Goal: Task Accomplishment & Management: Manage account settings

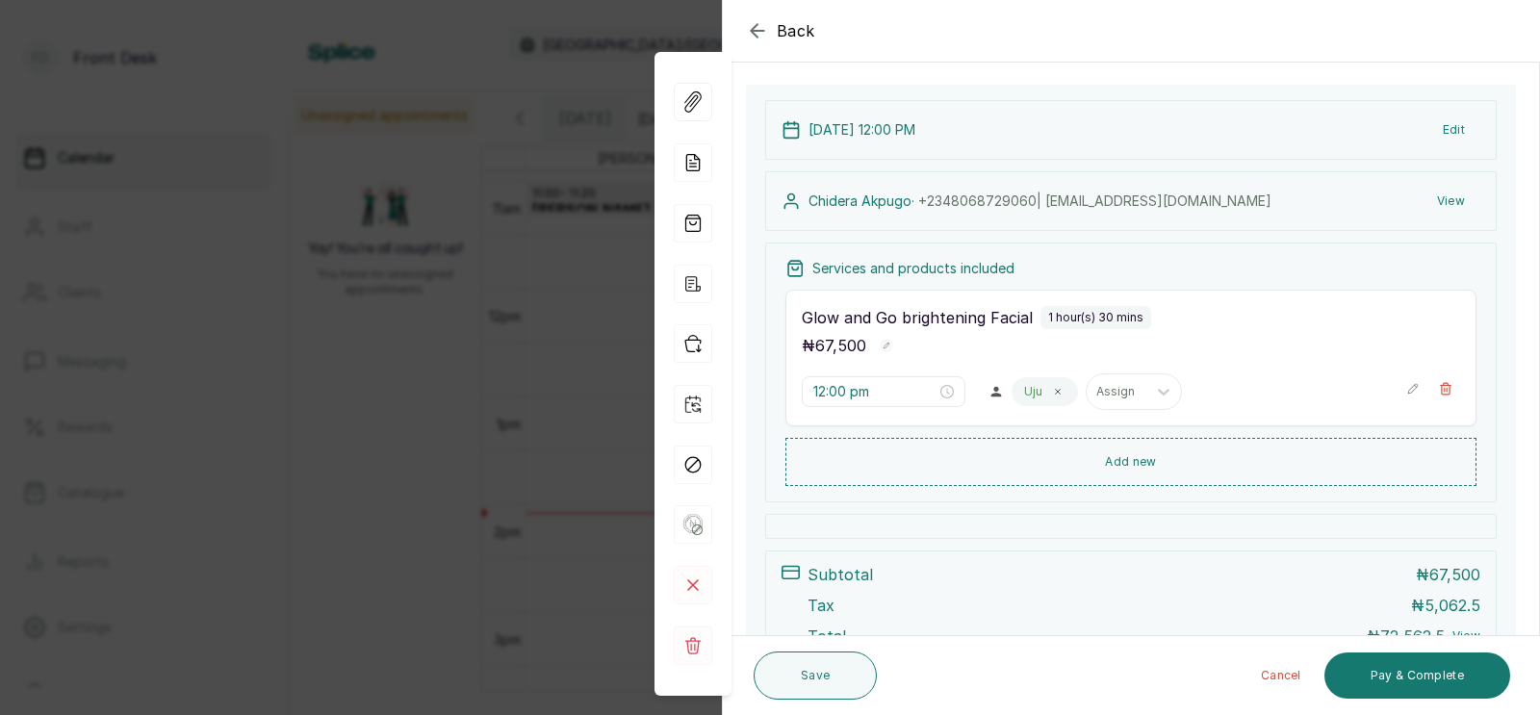
scroll to position [398, 0]
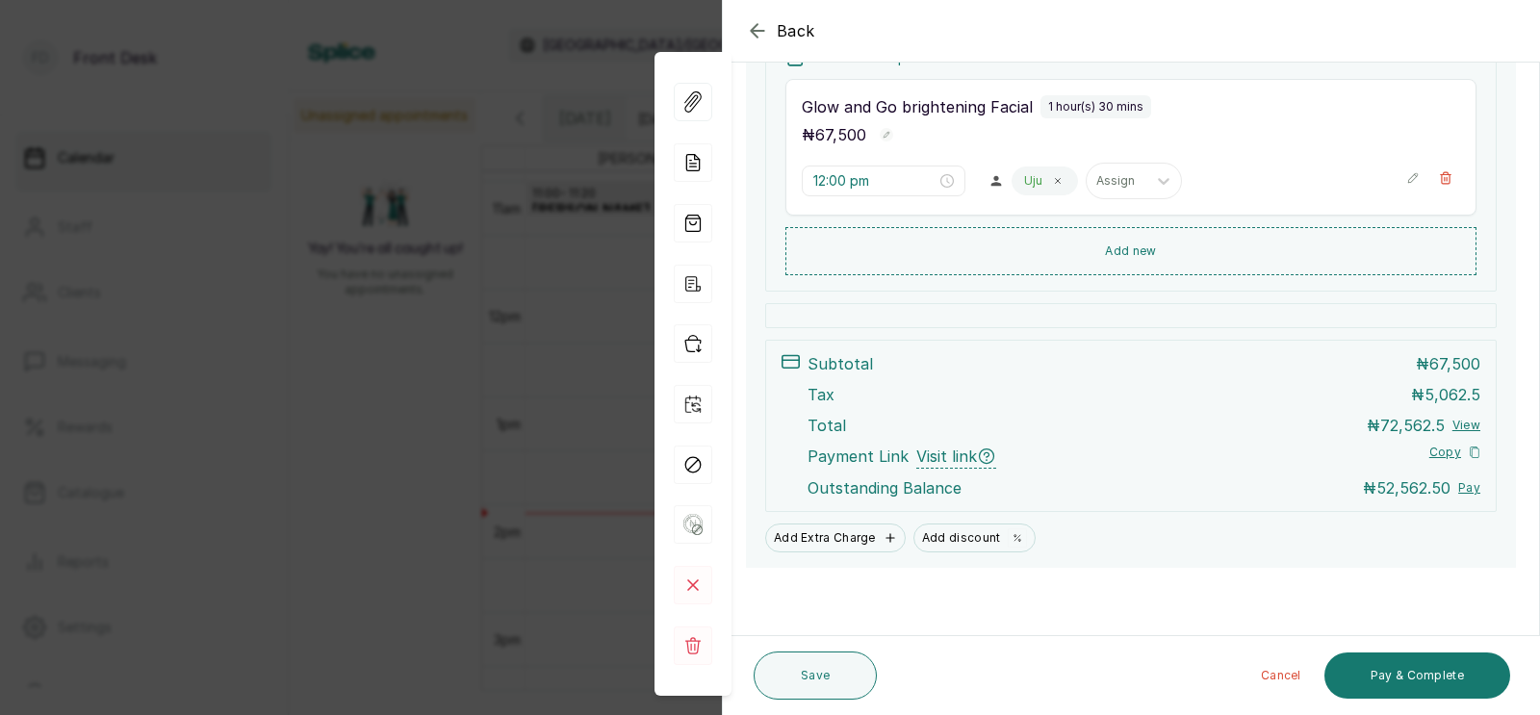
click at [530, 360] on div "Back Appointment Details Edit appointment 🚶 Walk-in (booked by Front Desk) Make…" at bounding box center [770, 357] width 1540 height 715
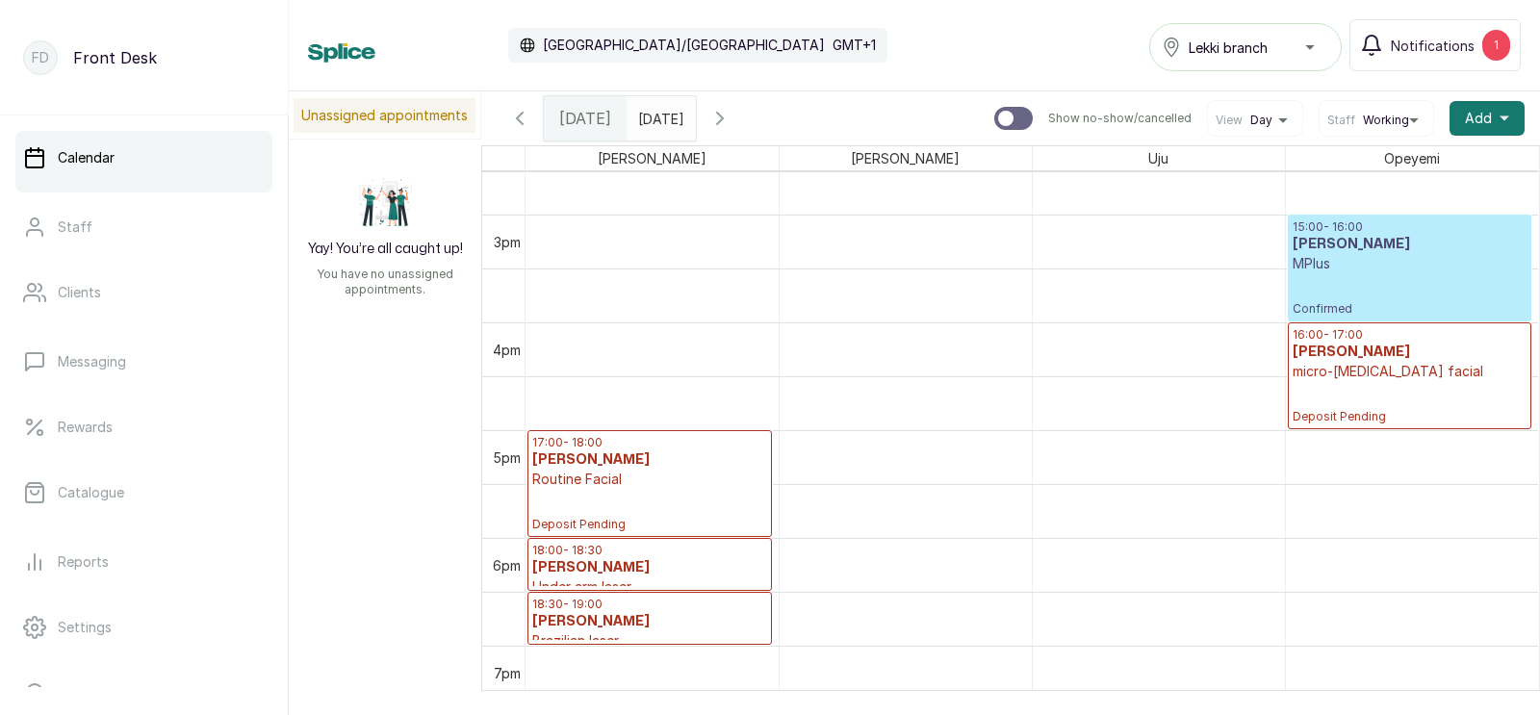
scroll to position [0, 0]
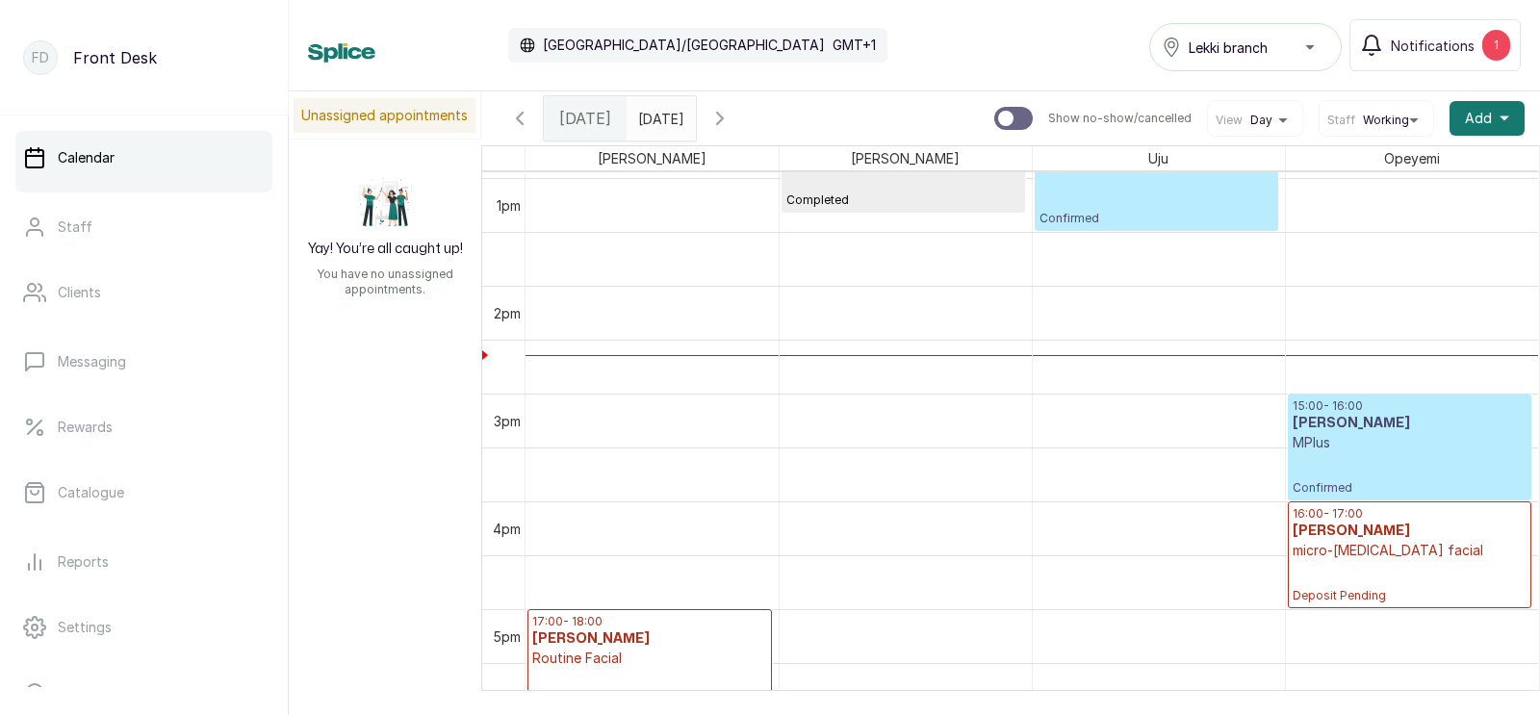
click at [1358, 448] on p "MPlus" at bounding box center [1410, 442] width 235 height 19
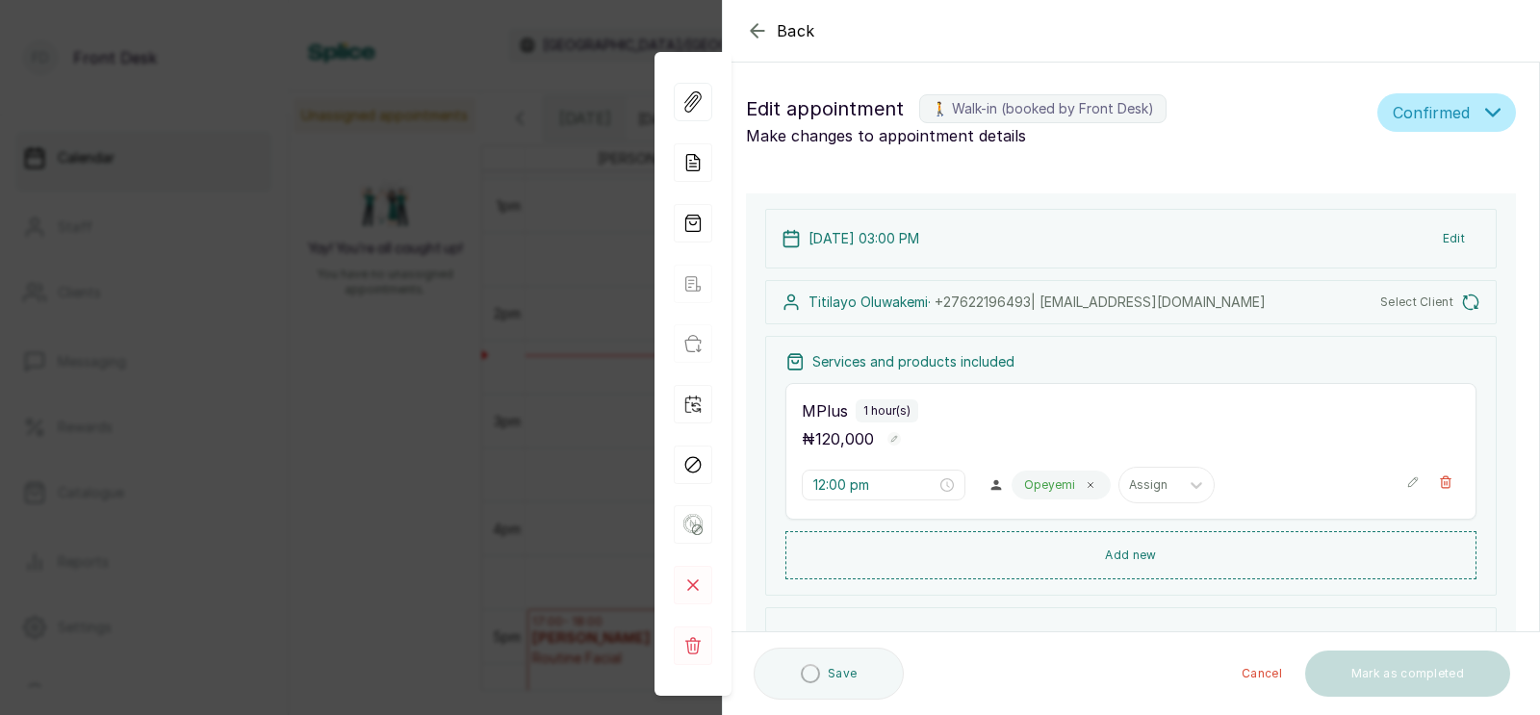
click at [1452, 232] on button "Edit" at bounding box center [1454, 238] width 53 height 35
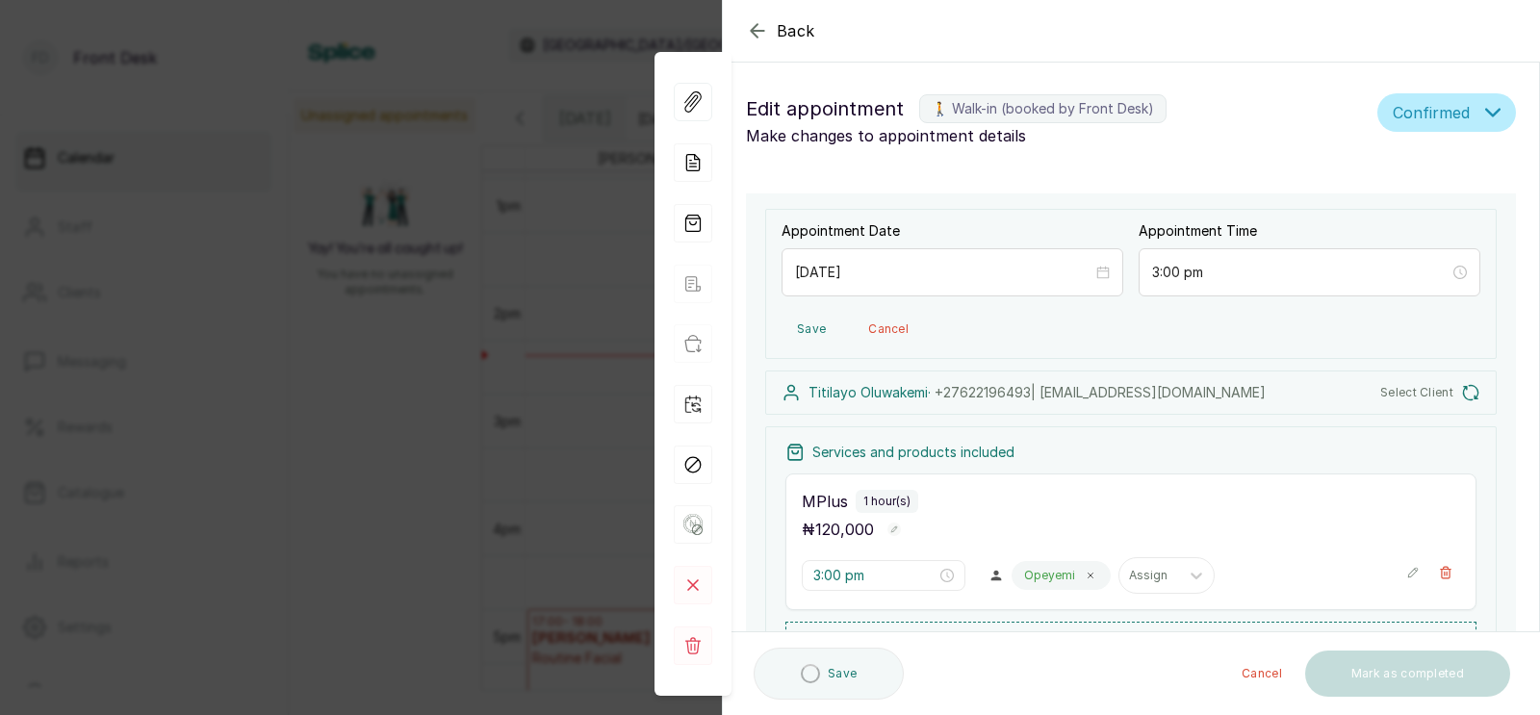
type input "3:00 pm"
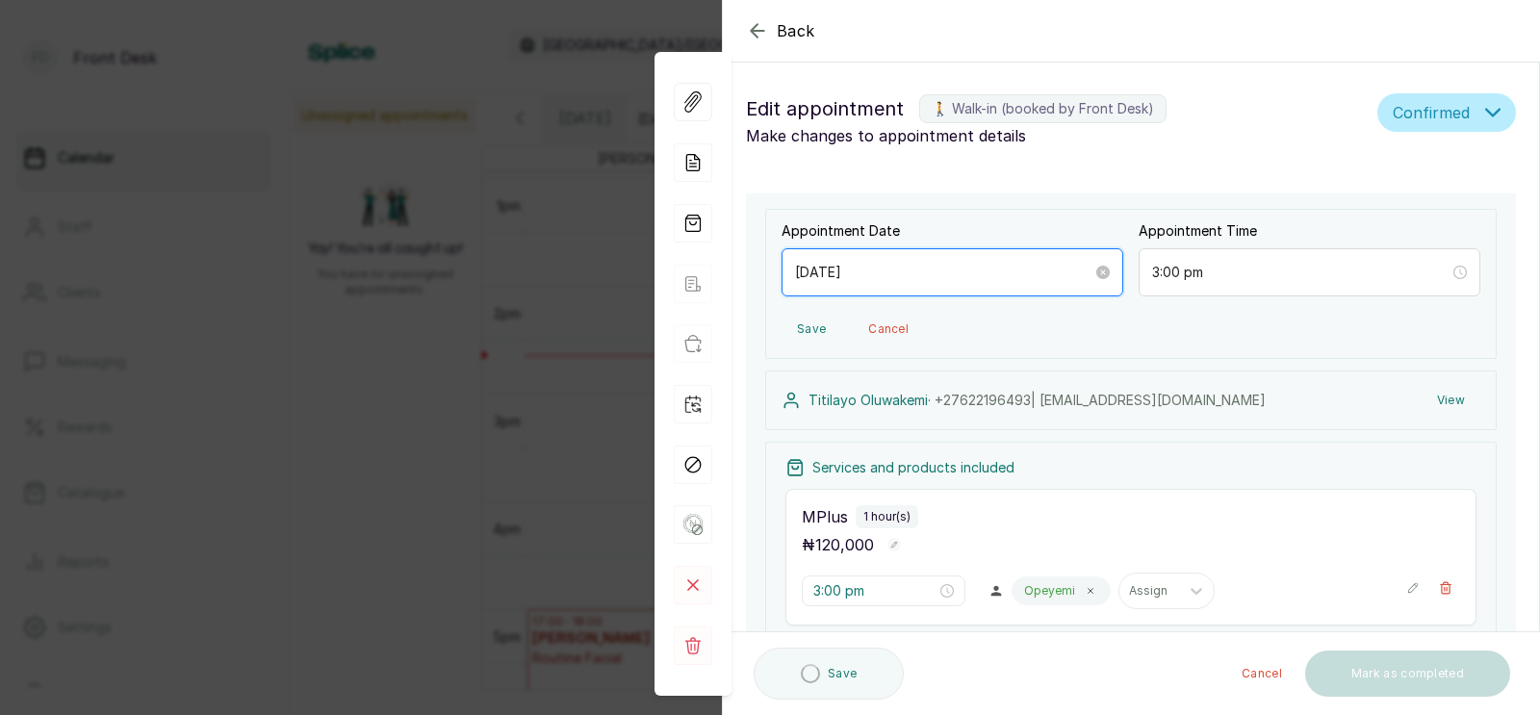
click at [874, 277] on input "[DATE]" at bounding box center [943, 272] width 297 height 21
click at [905, 277] on input "[DATE]" at bounding box center [943, 272] width 297 height 21
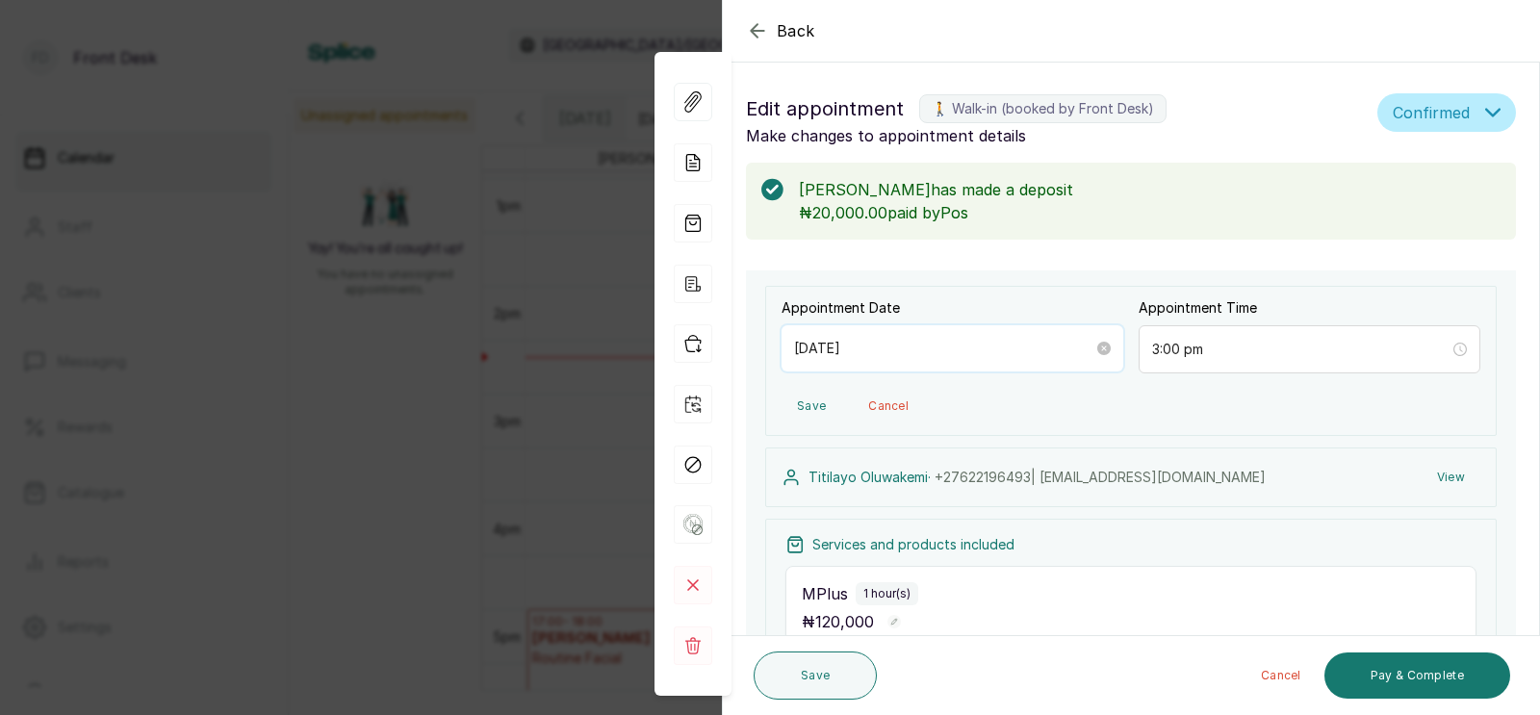
scroll to position [647, 0]
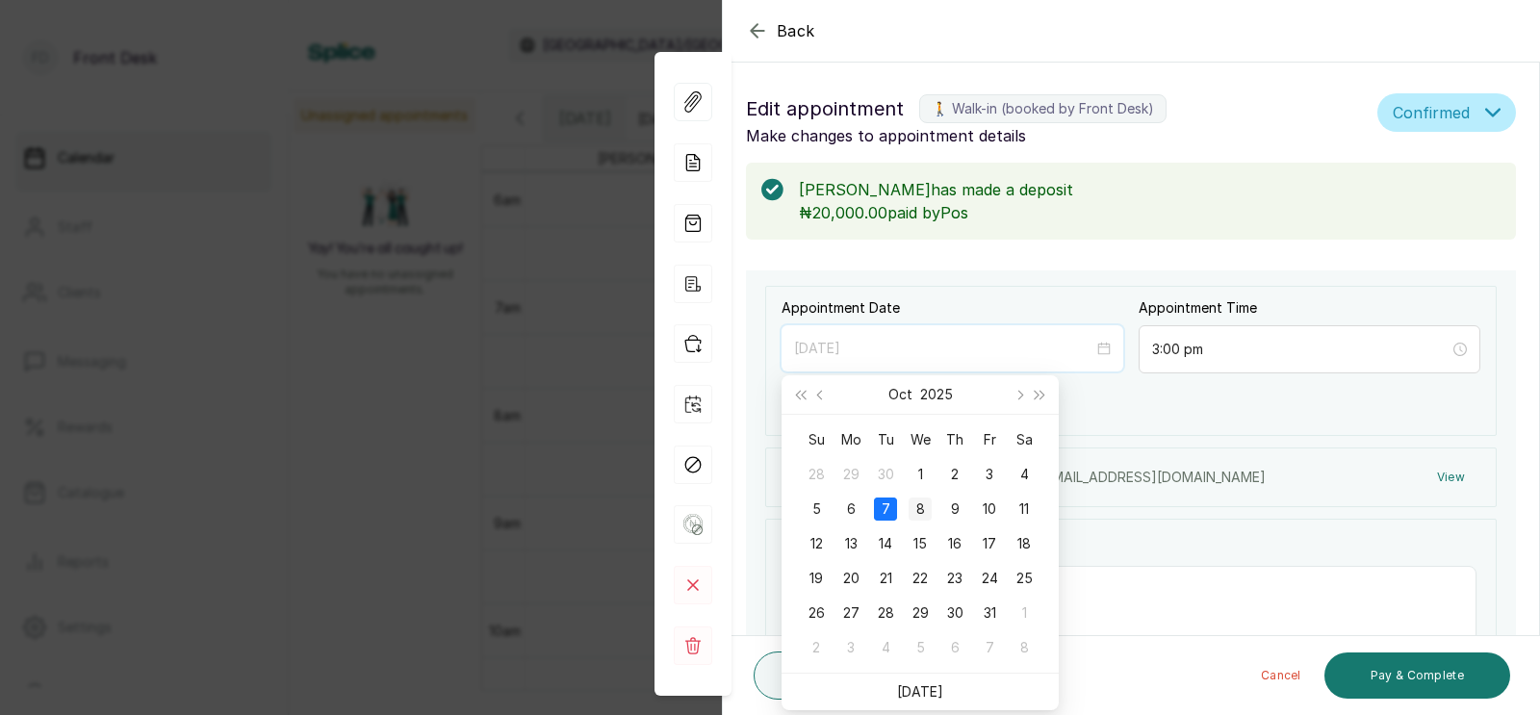
type input "[DATE]"
click at [540, 486] on div "Back Appointment Details Edit appointment 🚶 Walk-in (booked by Front Desk) Make…" at bounding box center [770, 357] width 1540 height 715
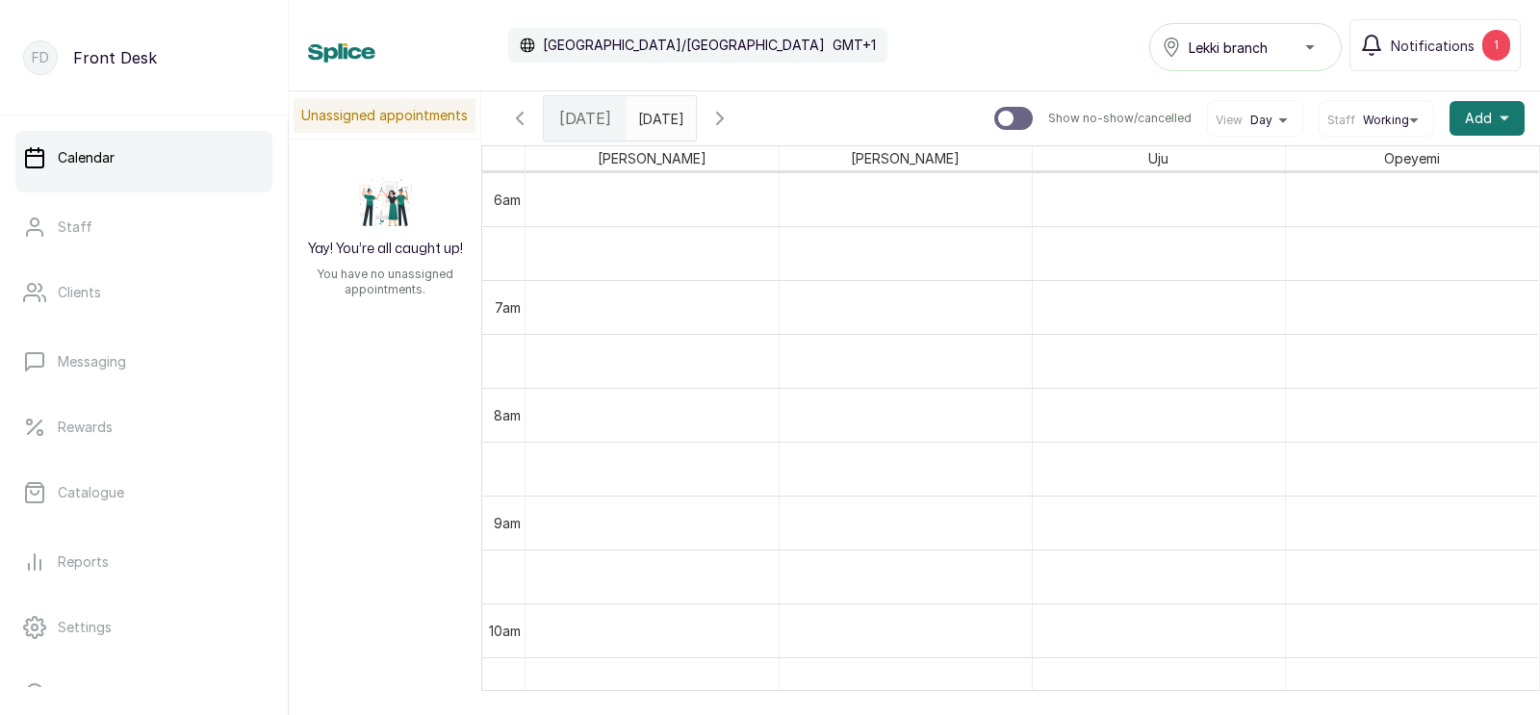
click at [732, 117] on icon "button" at bounding box center [720, 118] width 23 height 23
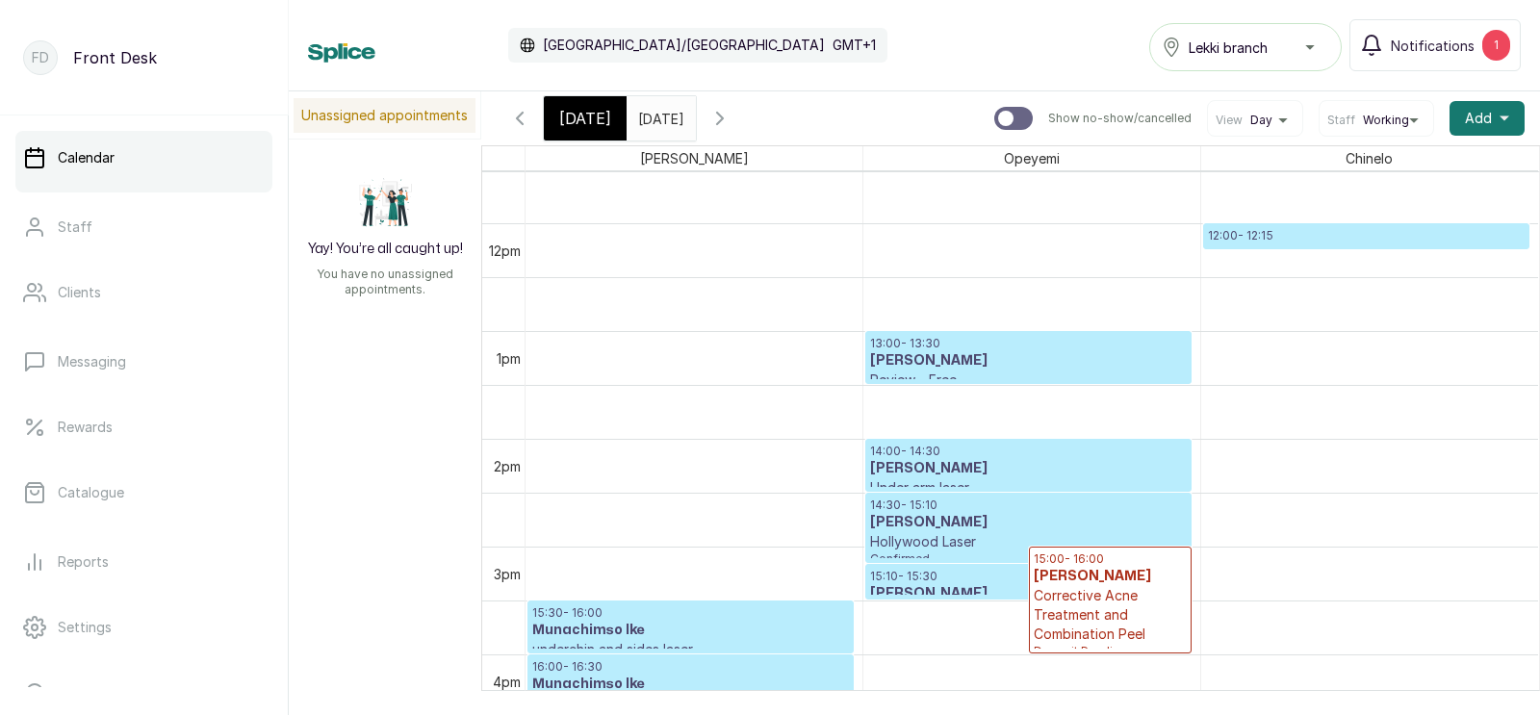
scroll to position [1249, 0]
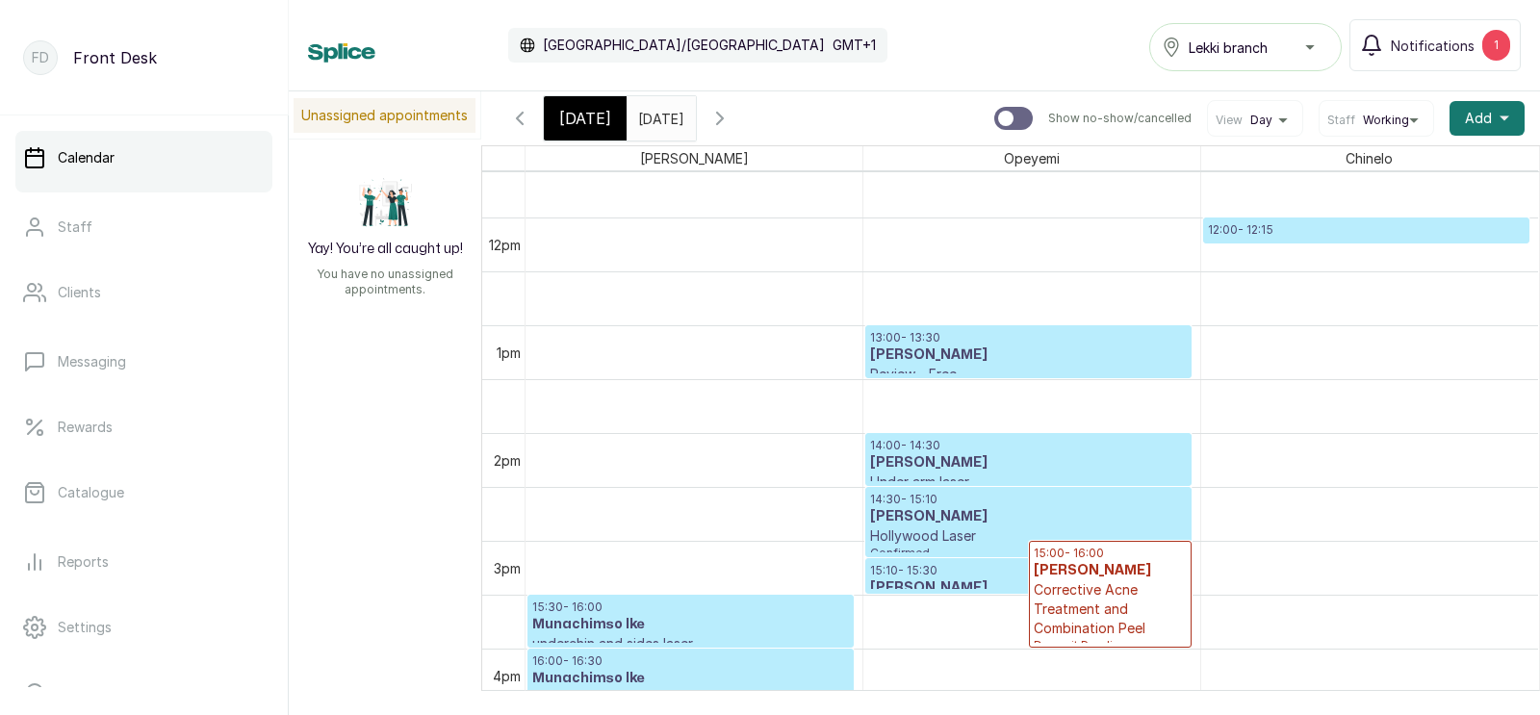
click at [1011, 346] on h3 "[PERSON_NAME]" at bounding box center [1028, 355] width 317 height 19
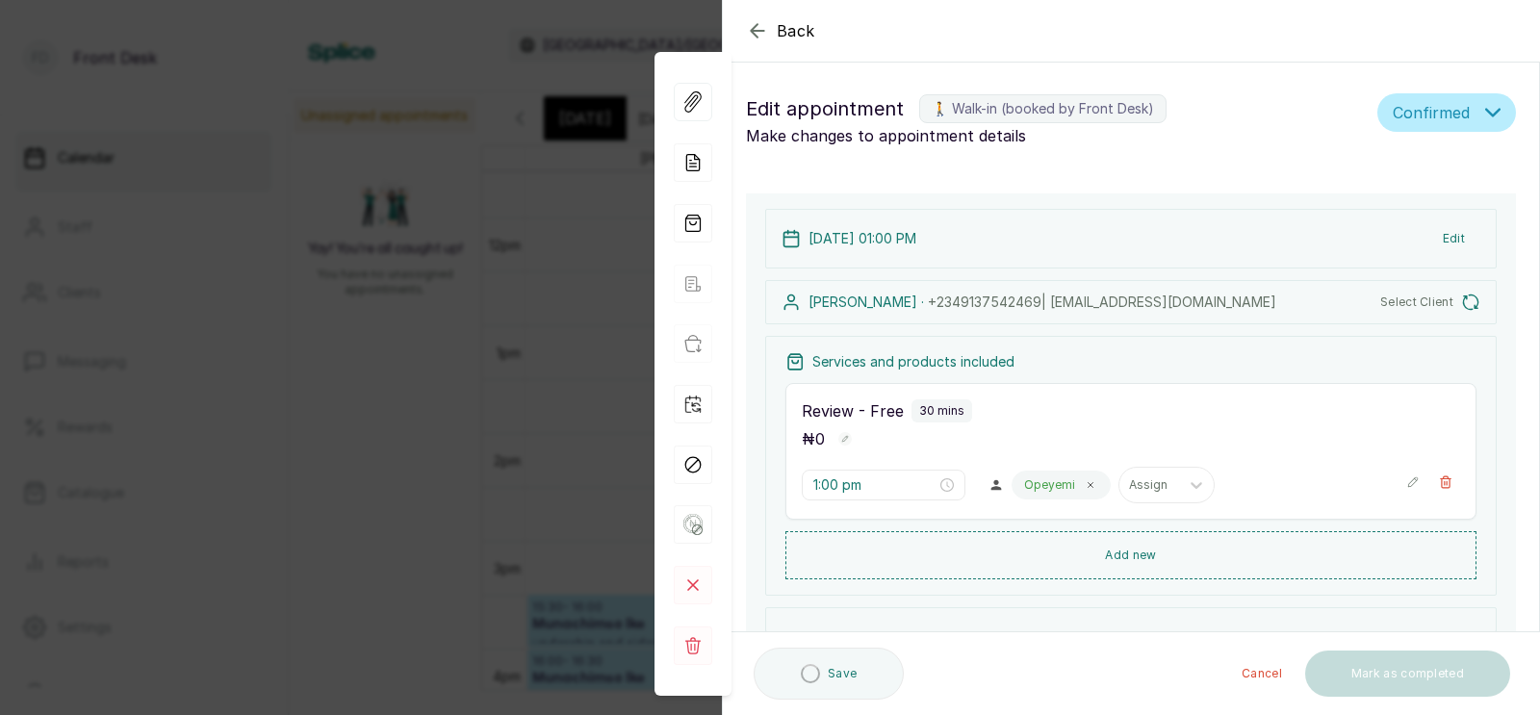
type input "1:00 pm"
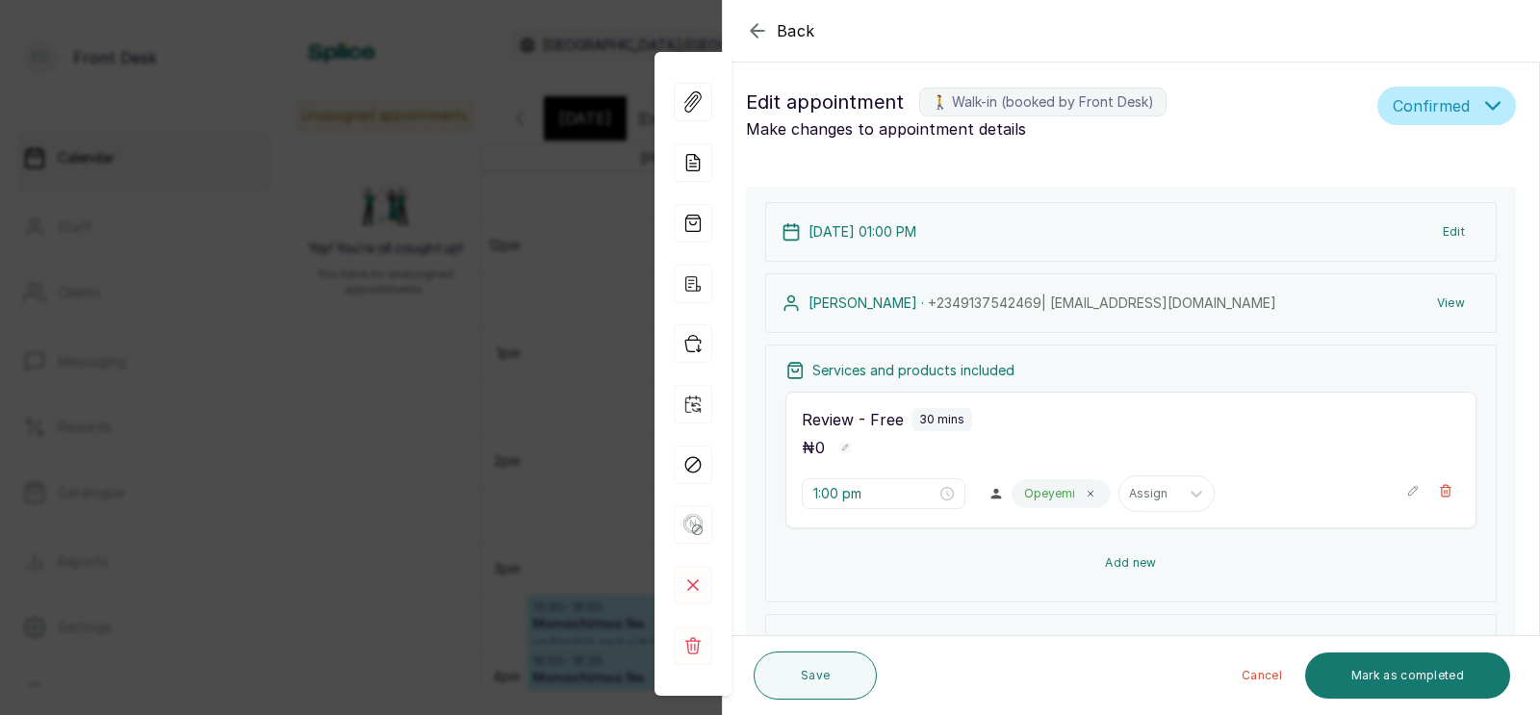
scroll to position [0, 0]
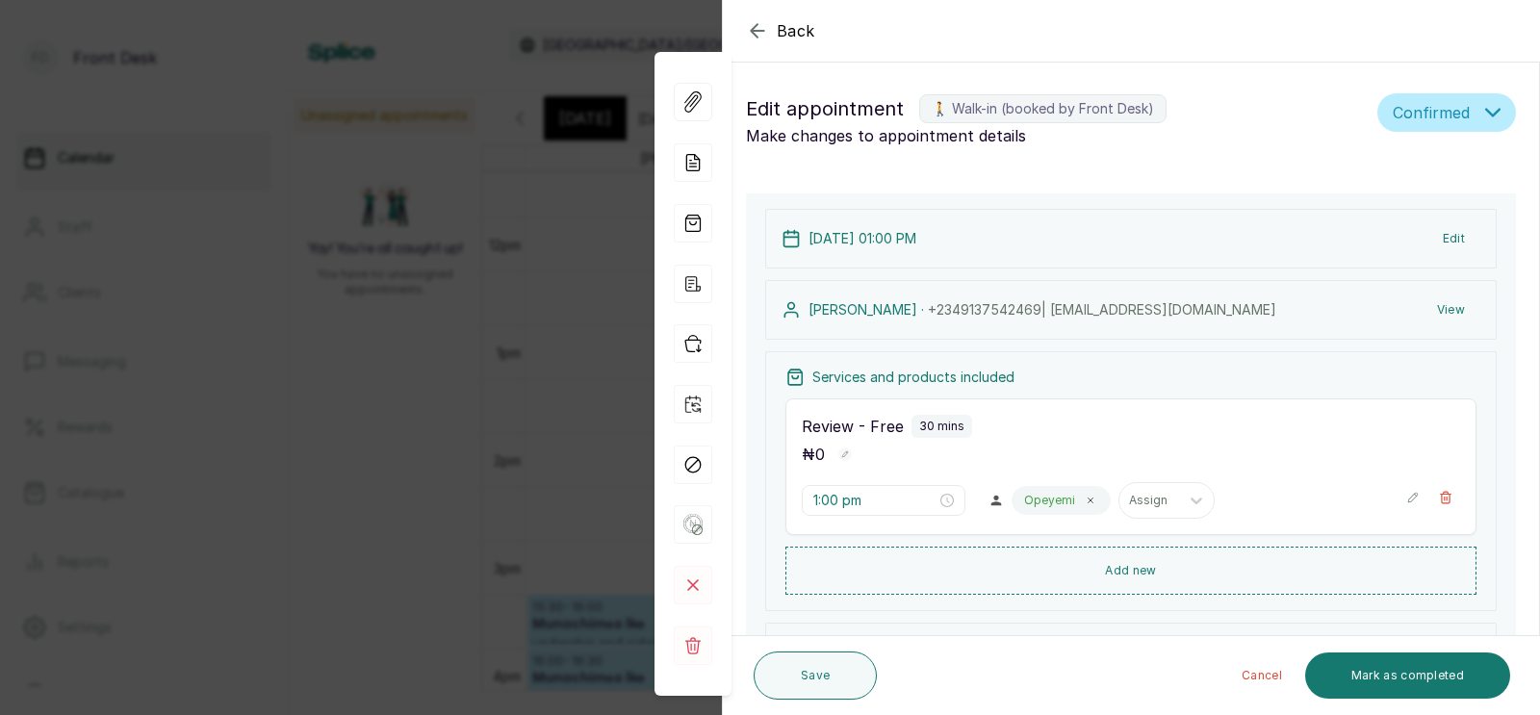
click at [532, 396] on div "Back Appointment Details Edit appointment 🚶 Walk-in (booked by Front Desk) Make…" at bounding box center [770, 357] width 1540 height 715
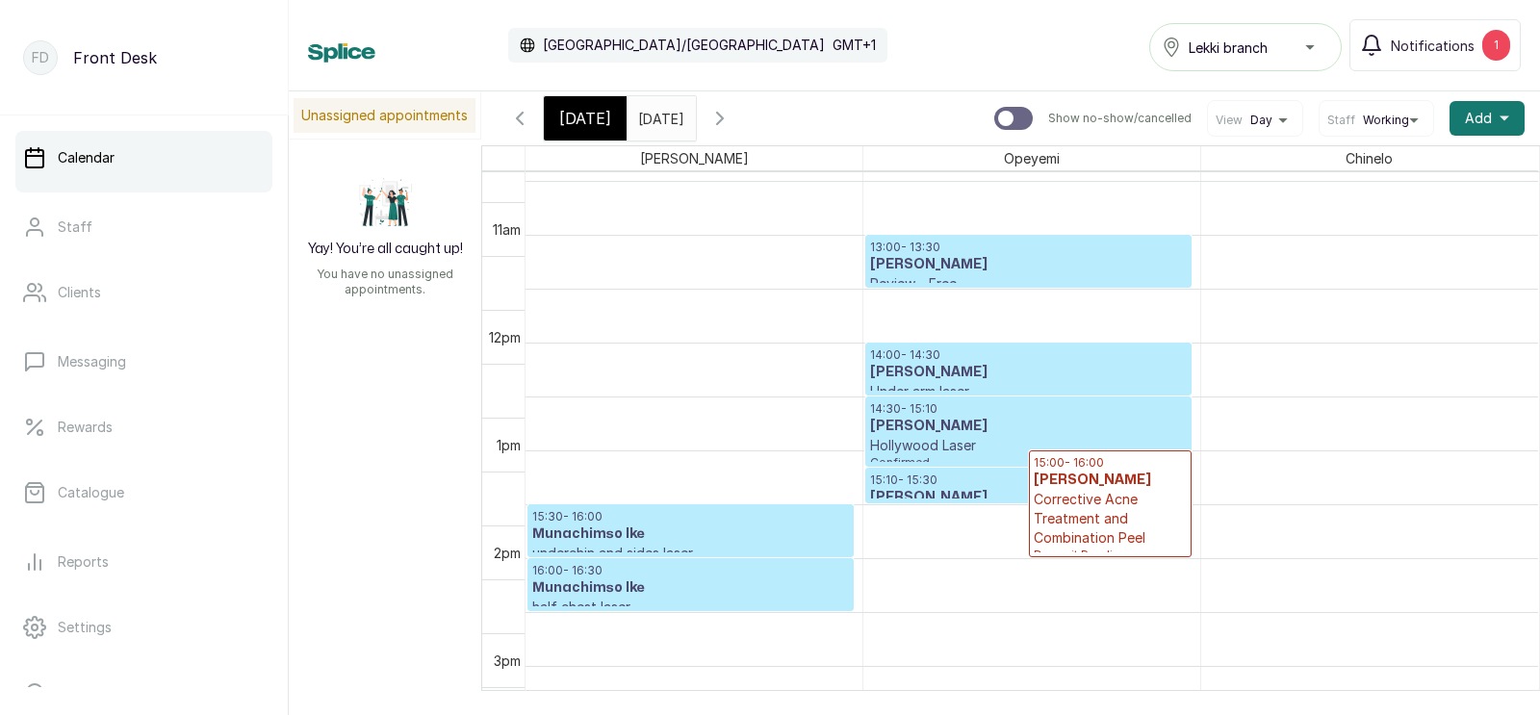
scroll to position [1339, 0]
click at [579, 115] on span "[DATE]" at bounding box center [585, 118] width 52 height 23
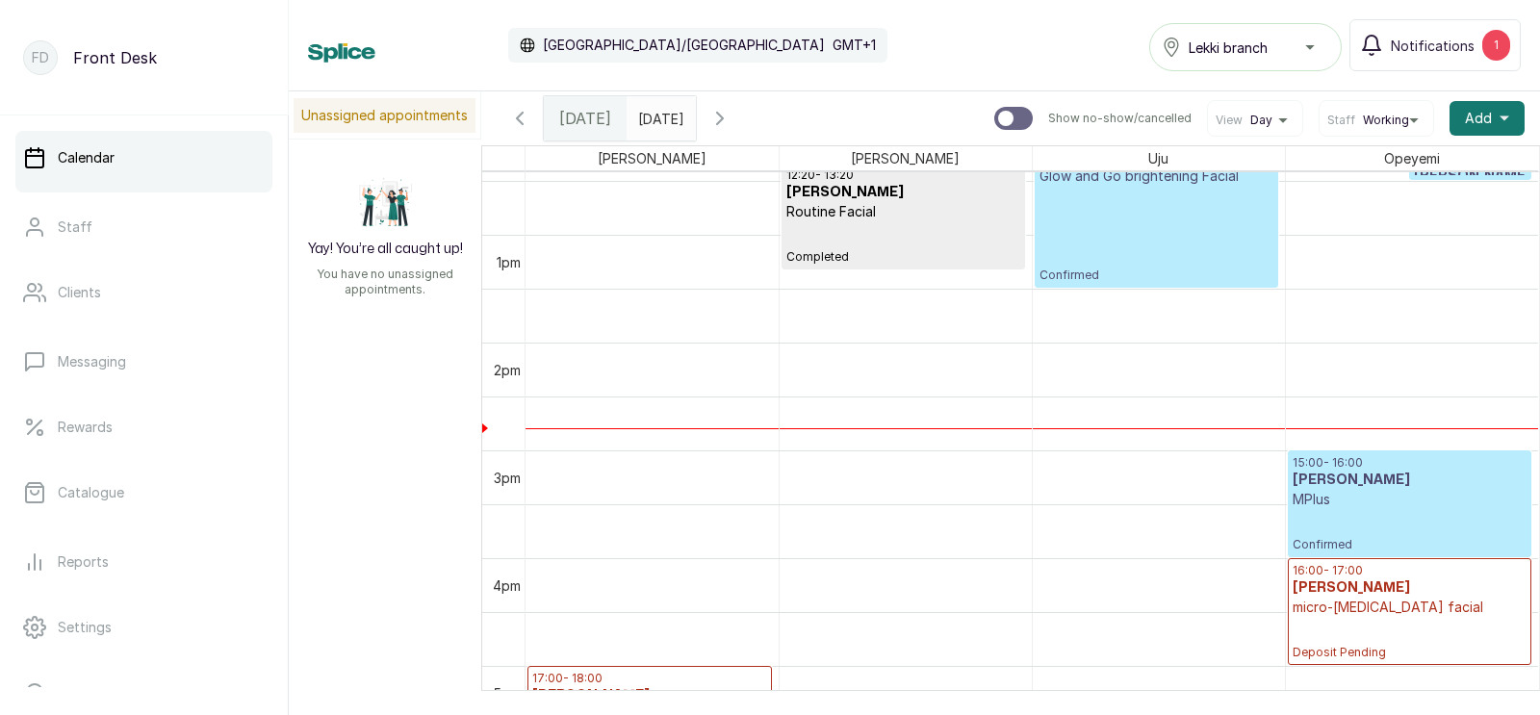
scroll to position [647, 0]
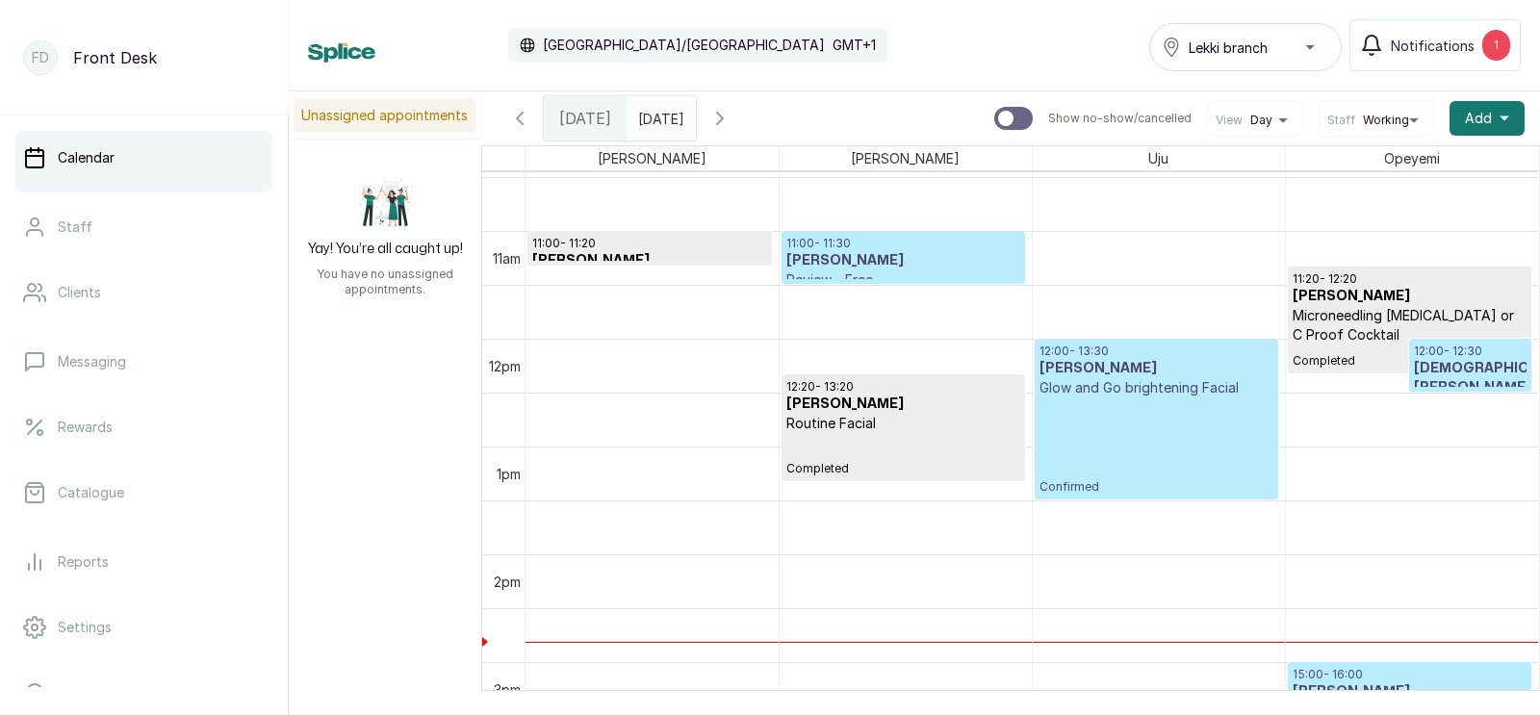
click at [659, 119] on input "[DATE]" at bounding box center [643, 113] width 31 height 33
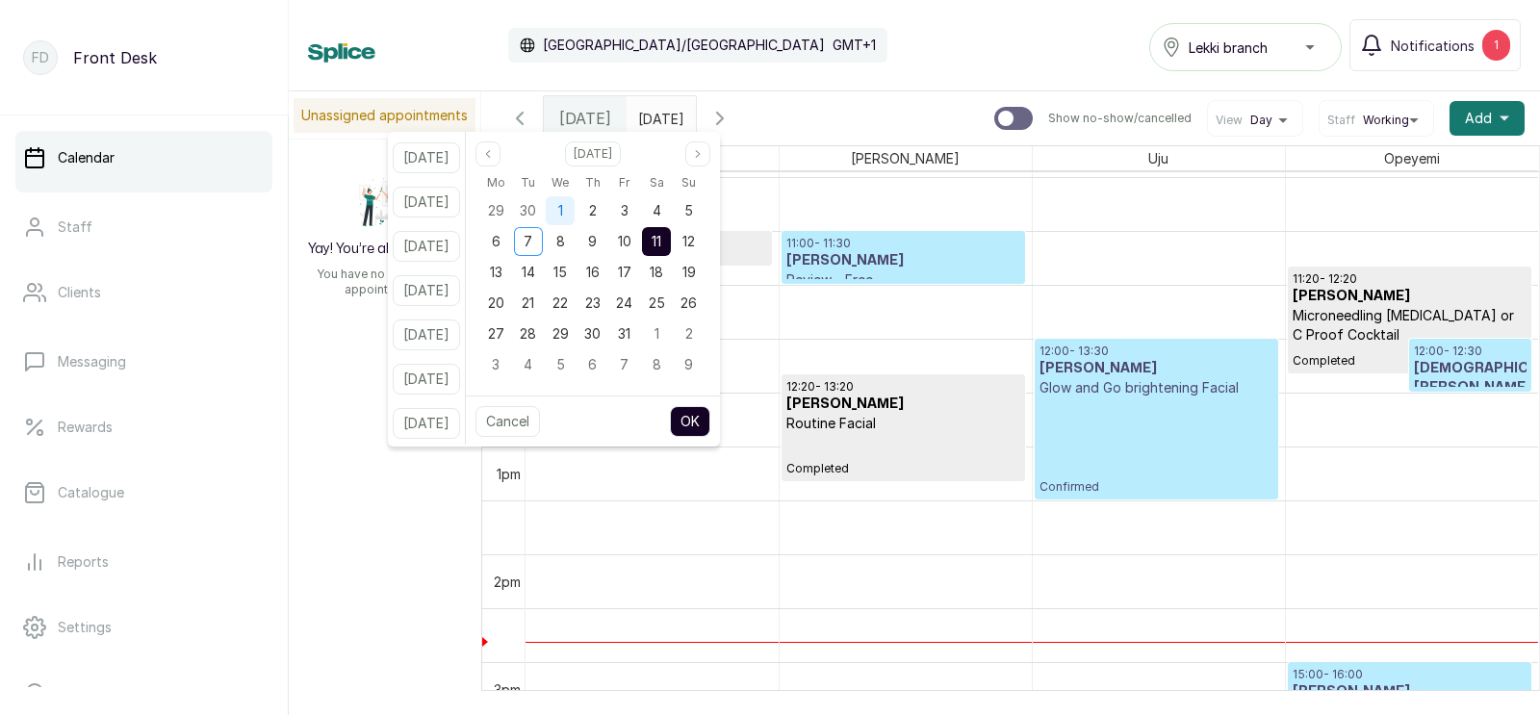
click at [575, 207] on div "1" at bounding box center [560, 210] width 29 height 29
click at [711, 418] on button "OK" at bounding box center [690, 421] width 40 height 31
type input "[DATE]"
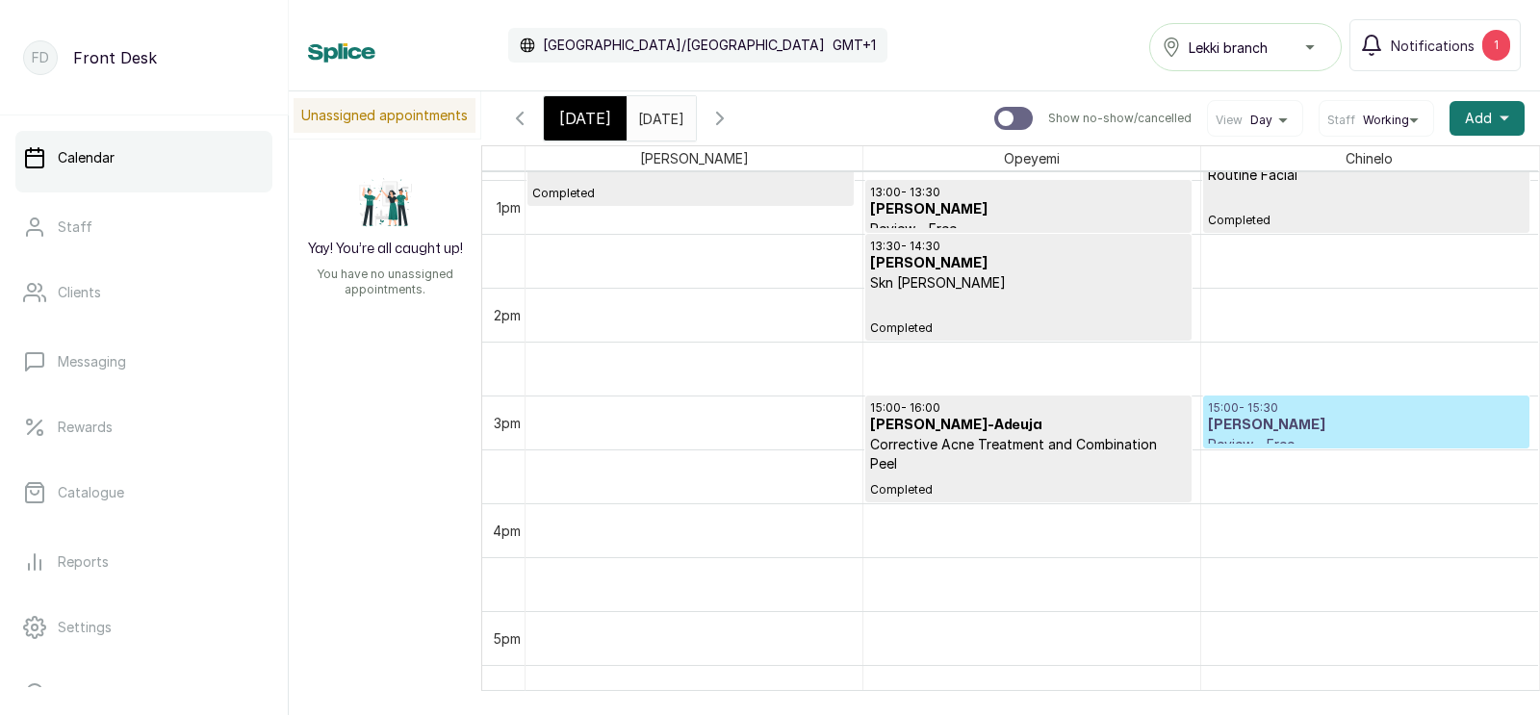
scroll to position [1469, 0]
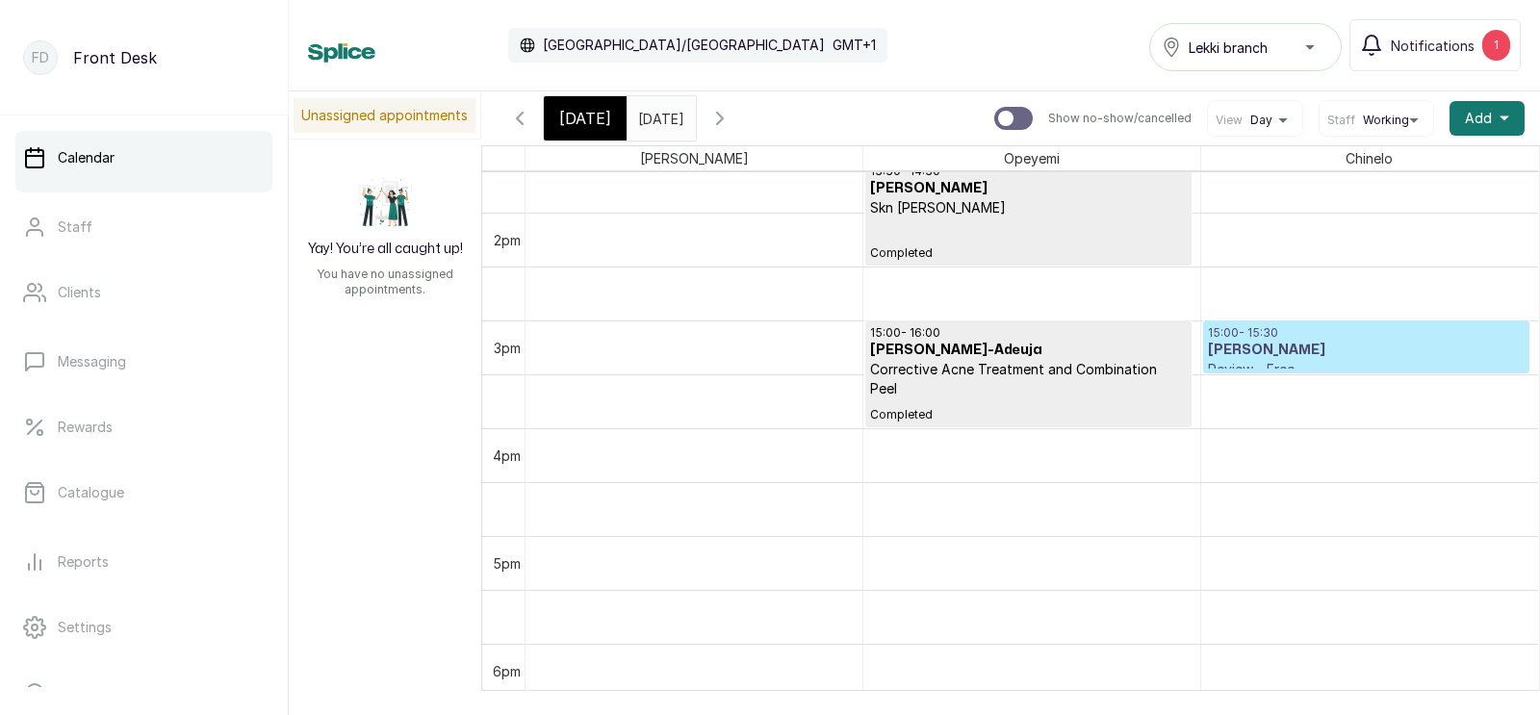
click at [1322, 342] on h3 "[PERSON_NAME]" at bounding box center [1366, 350] width 317 height 19
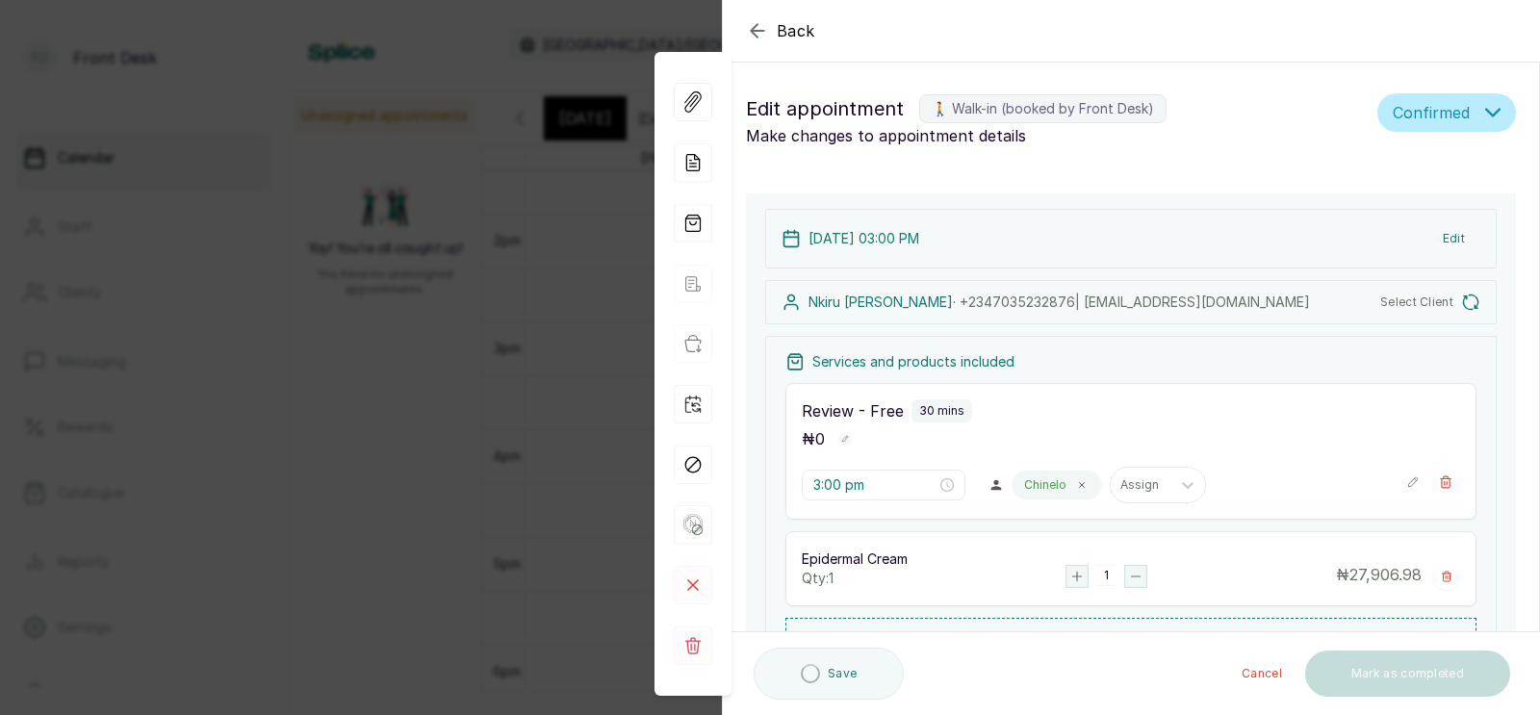
type input "3:00 pm"
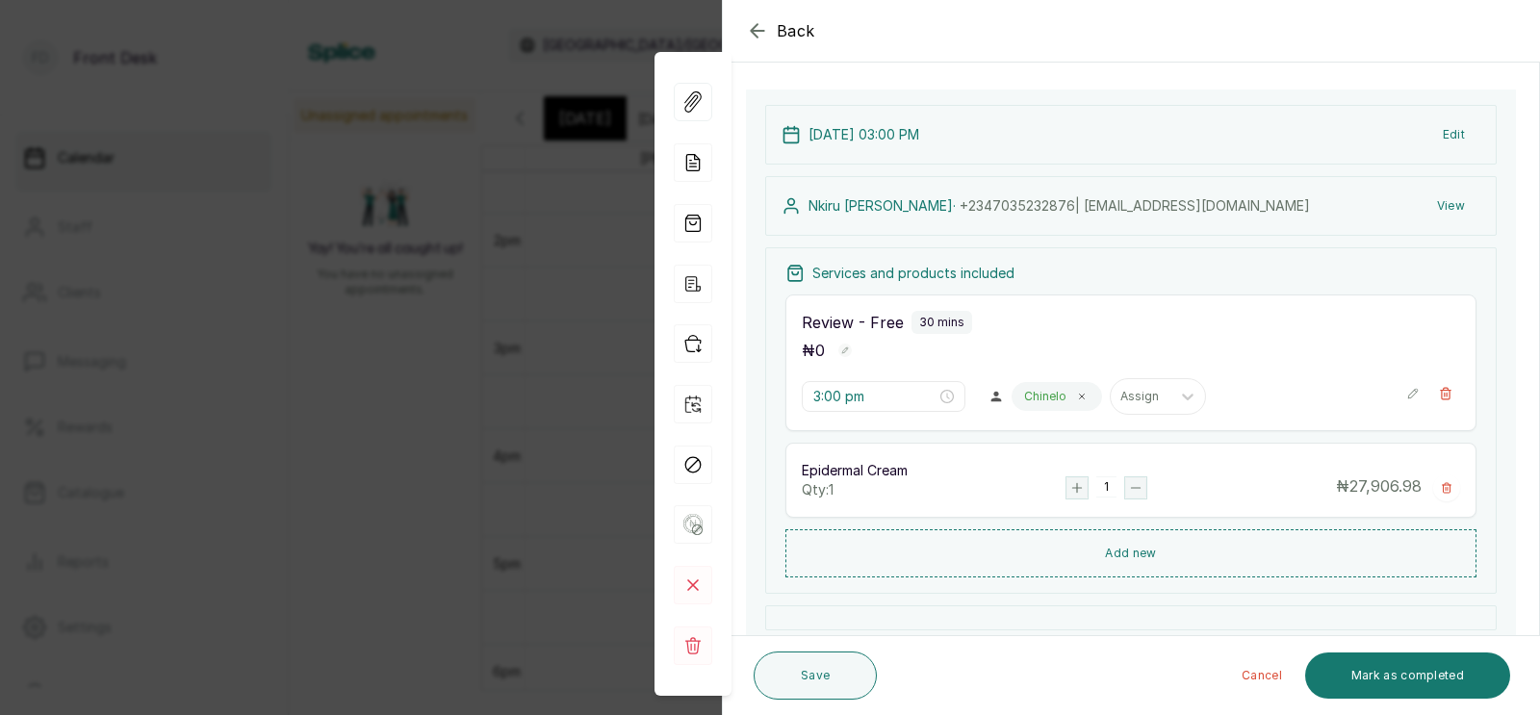
scroll to position [202, 0]
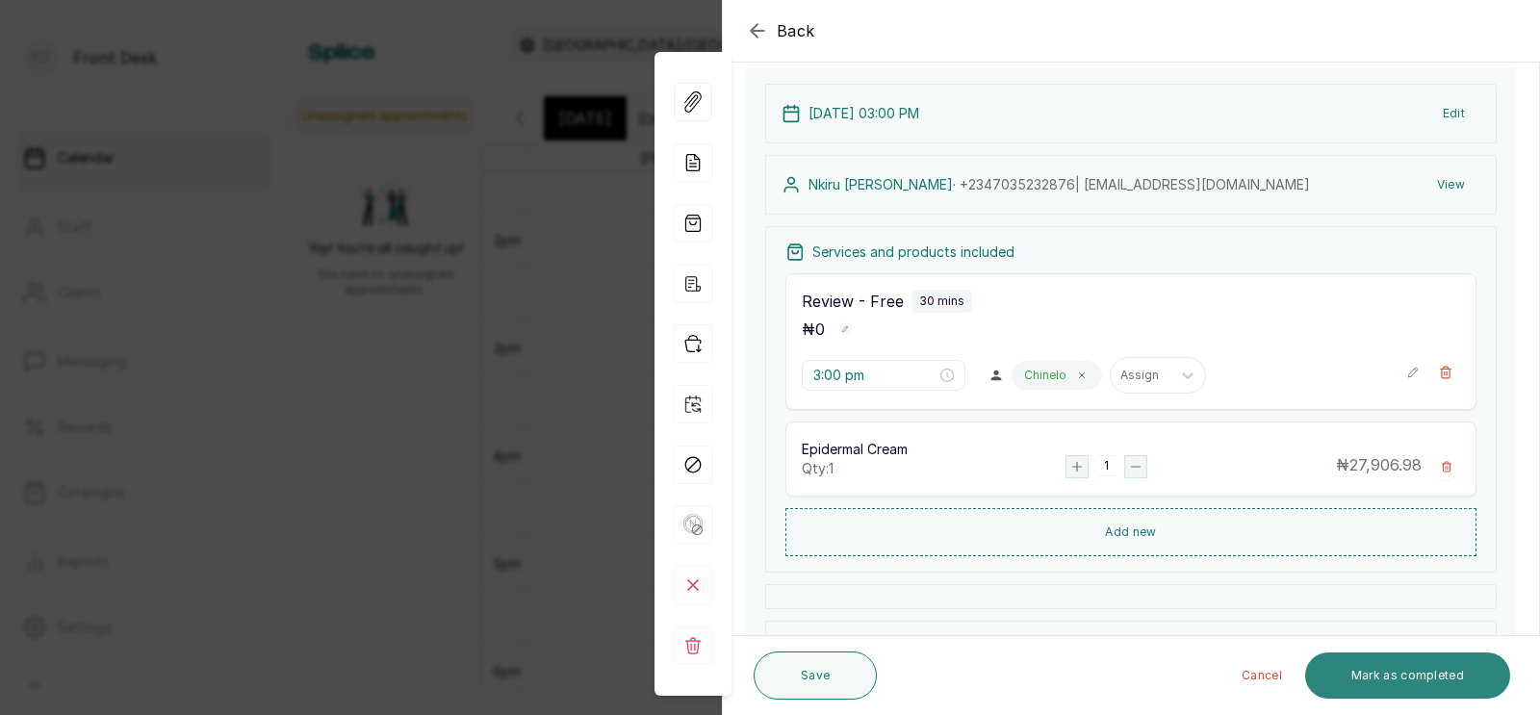
click at [1390, 671] on button "Mark as completed" at bounding box center [1407, 676] width 205 height 46
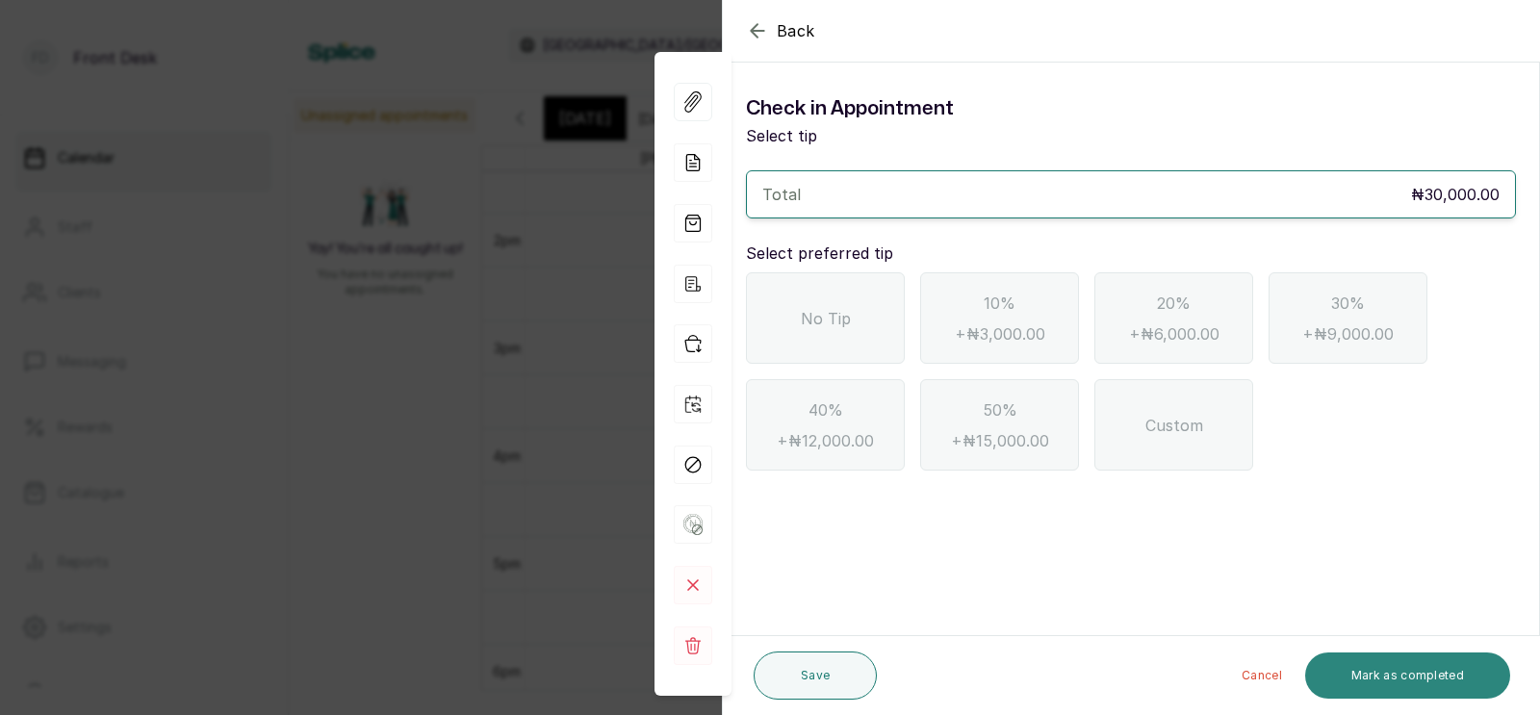
scroll to position [0, 0]
click at [808, 318] on span "No Tip" at bounding box center [826, 318] width 50 height 23
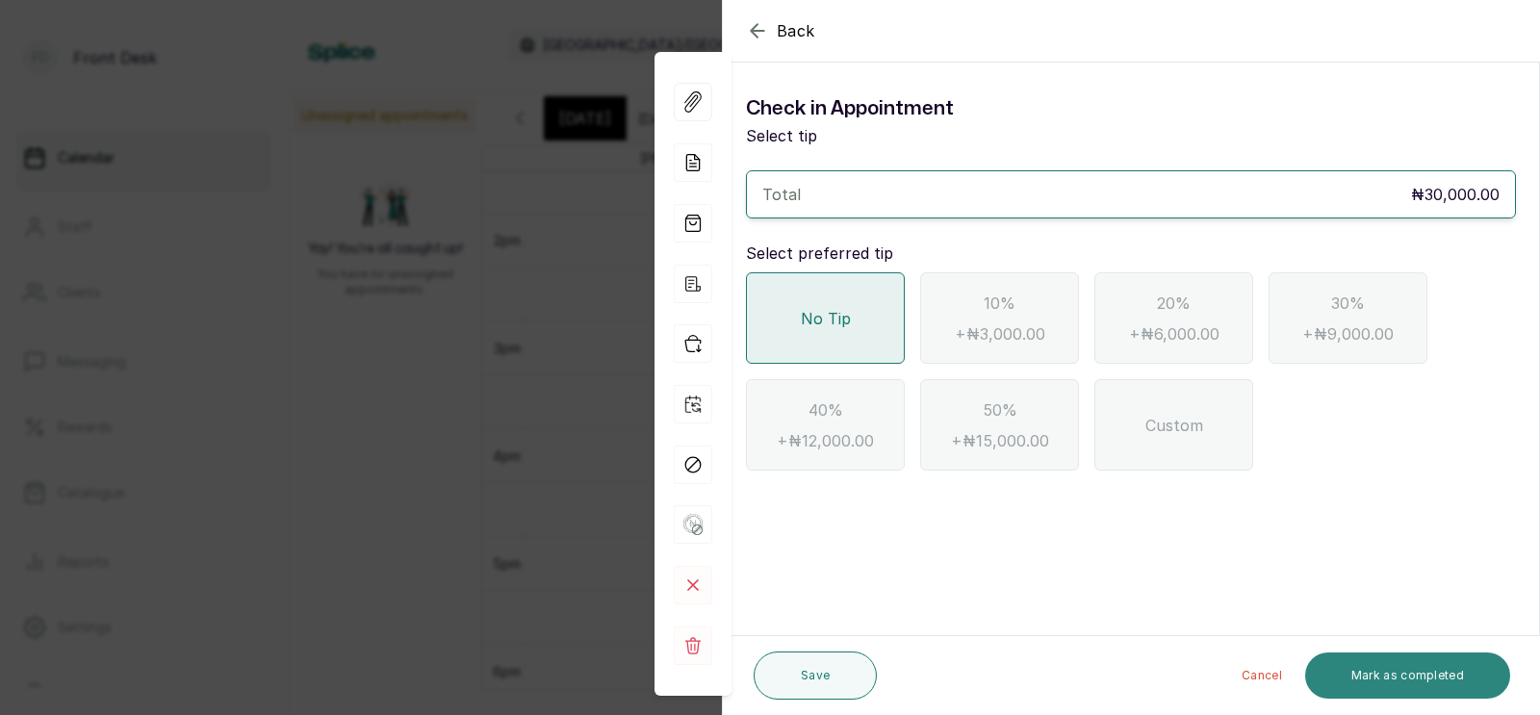
click at [1400, 673] on button "Mark as completed" at bounding box center [1407, 676] width 205 height 46
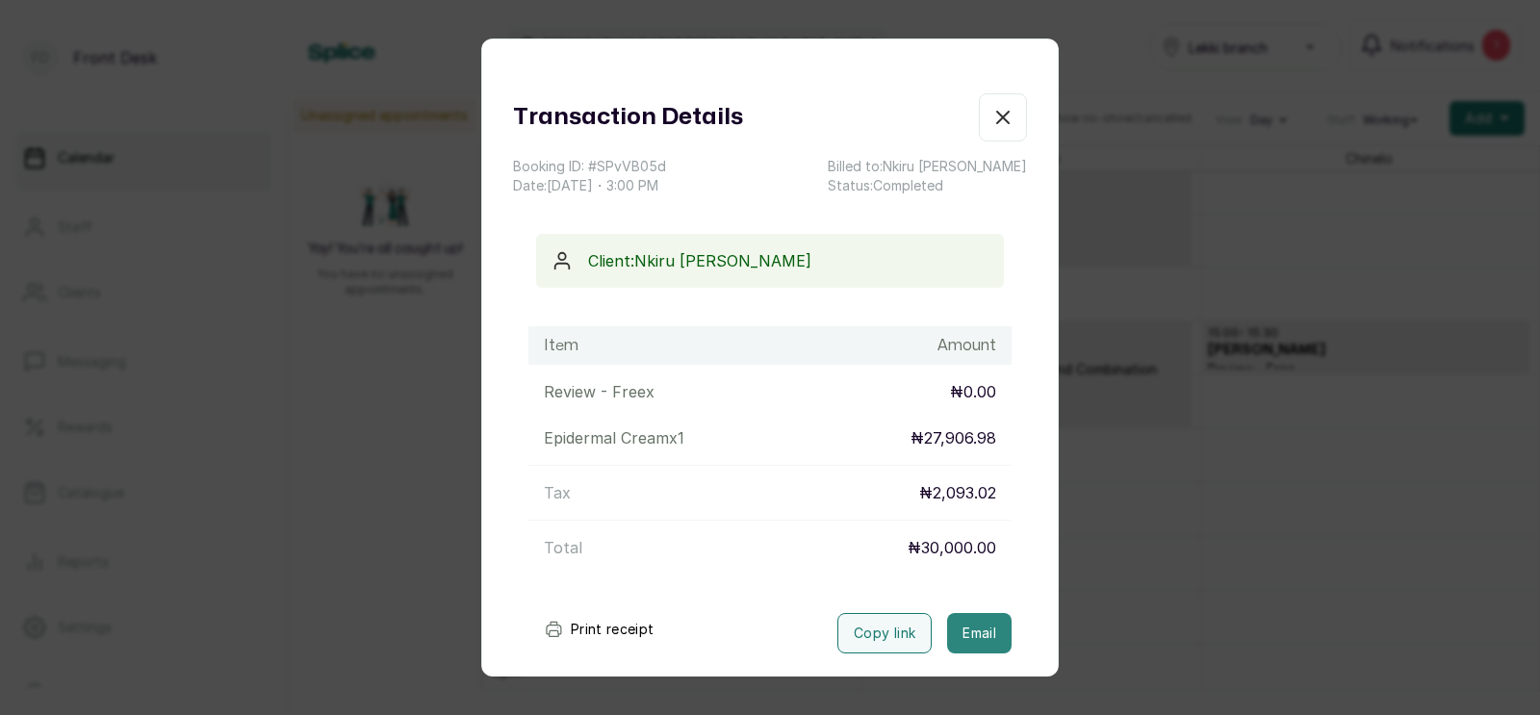
click at [985, 636] on button "Email" at bounding box center [979, 633] width 65 height 40
click at [1200, 600] on div "Transaction Details Booking ID: # SPvVB05d Date: [DATE] ・ 3:00 PM Billed to: [P…" at bounding box center [770, 357] width 1540 height 715
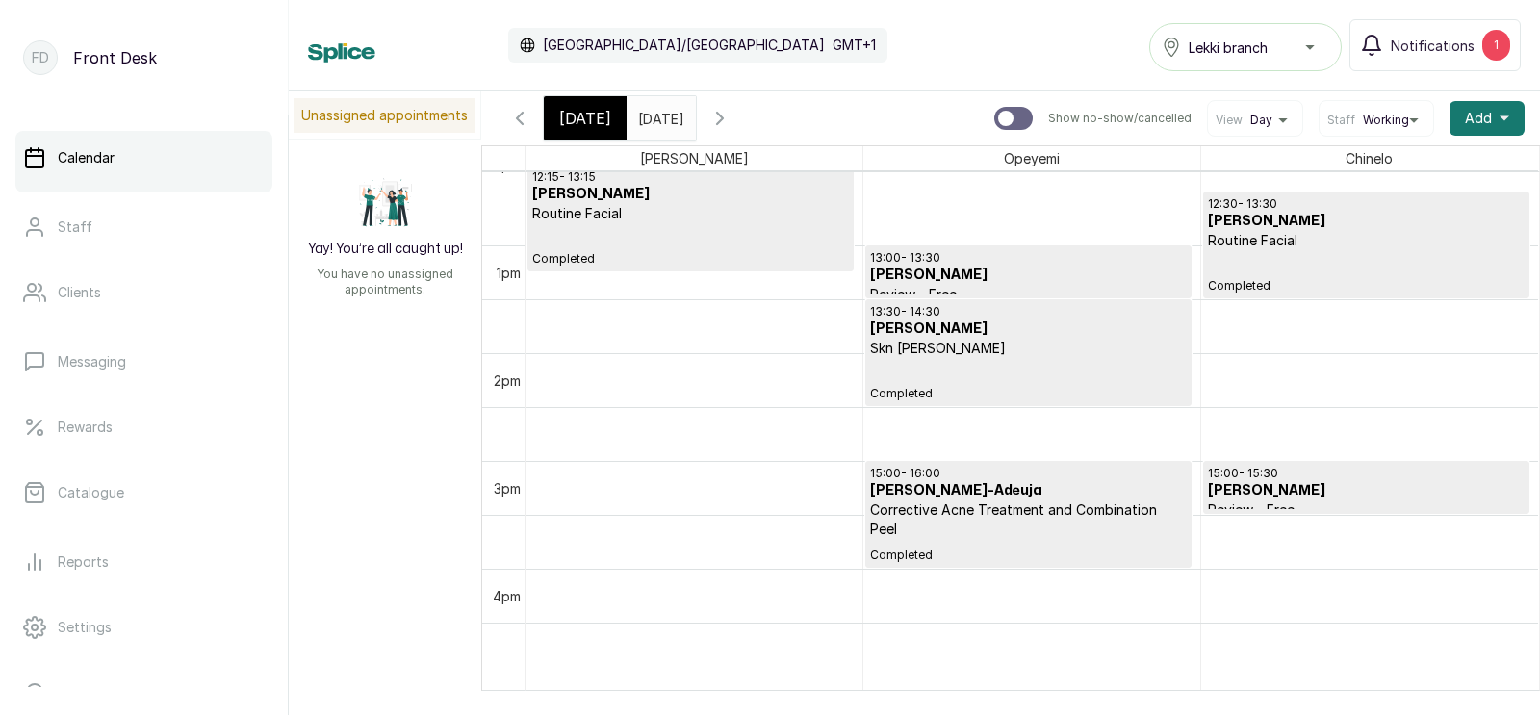
scroll to position [1341, 0]
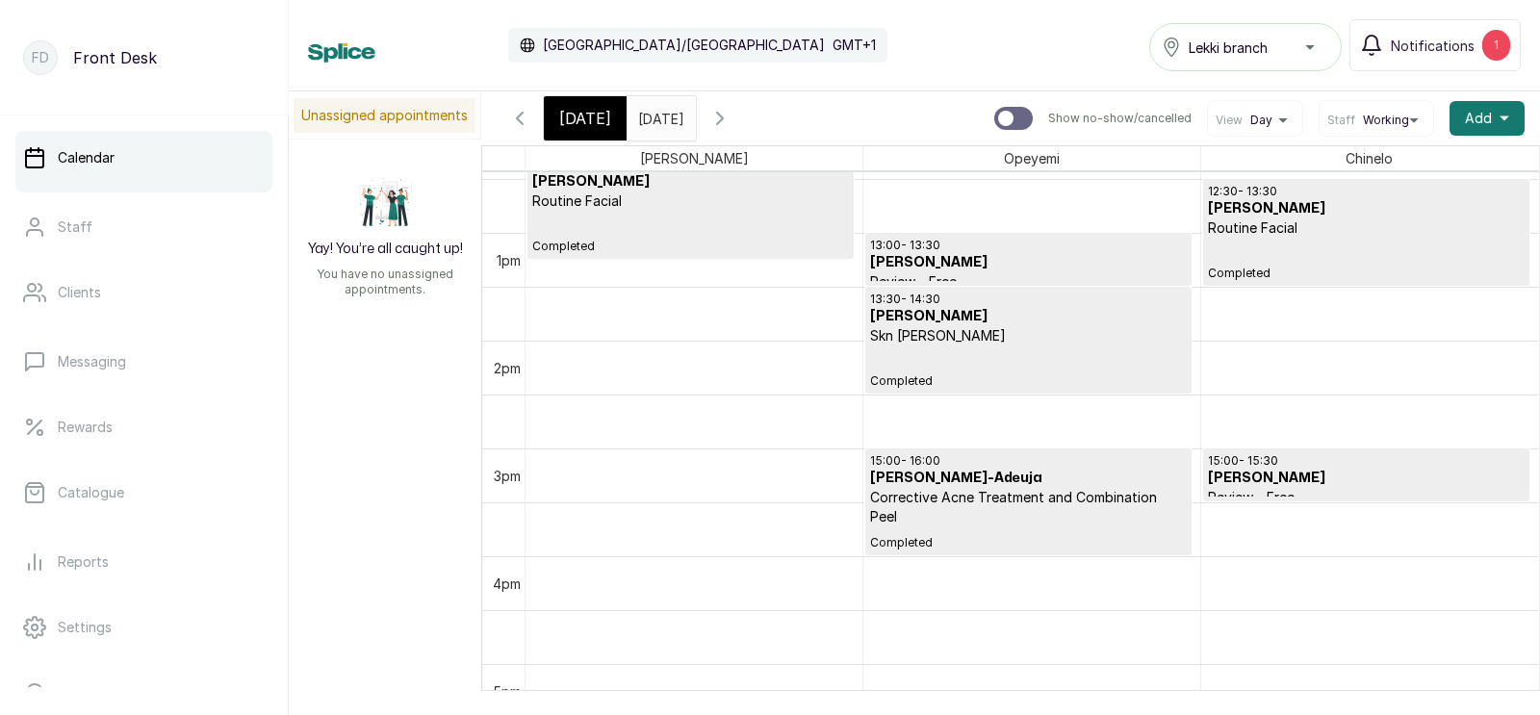
click at [515, 113] on icon "button" at bounding box center [519, 118] width 23 height 23
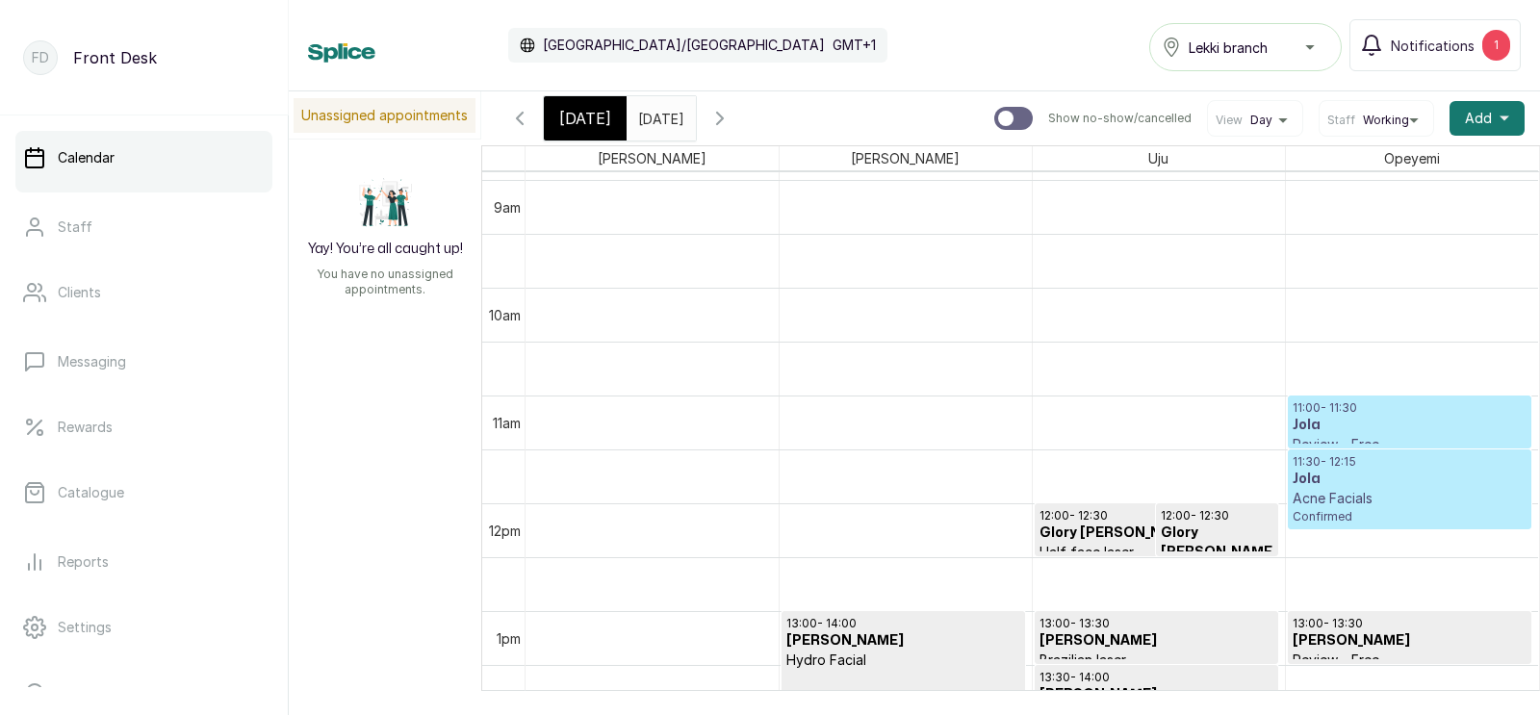
scroll to position [1008, 0]
